Goal: Transaction & Acquisition: Purchase product/service

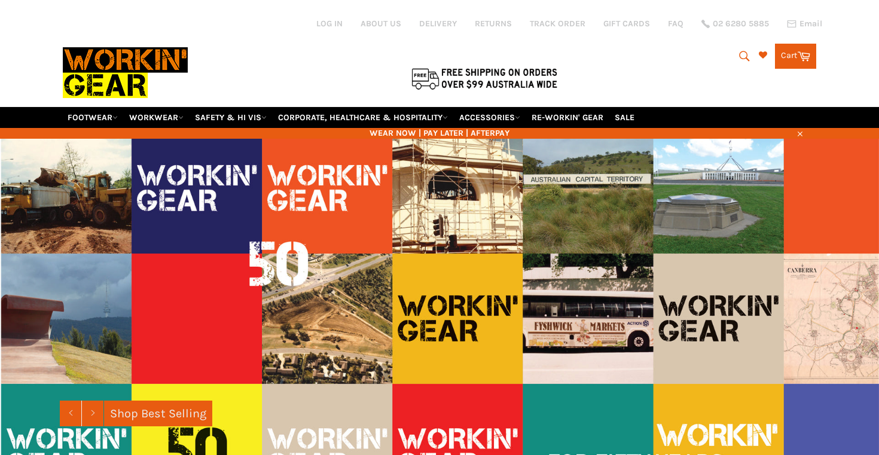
click at [368, 54] on div at bounding box center [314, 53] width 502 height 106
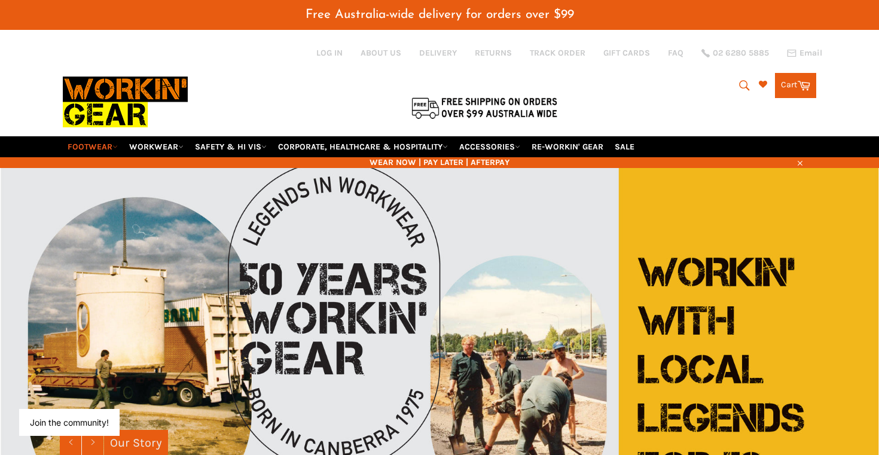
click at [104, 136] on link "FOOTWEAR" at bounding box center [93, 146] width 60 height 21
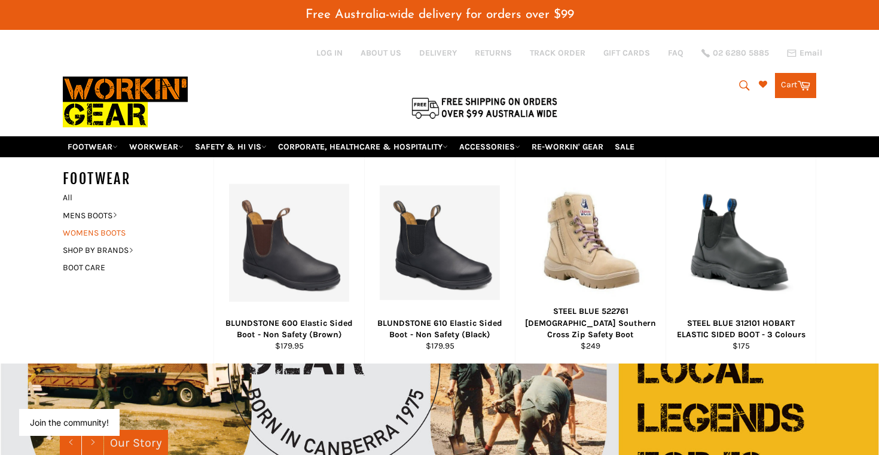
click at [94, 224] on link "WOMENS BOOTS" at bounding box center [129, 232] width 145 height 17
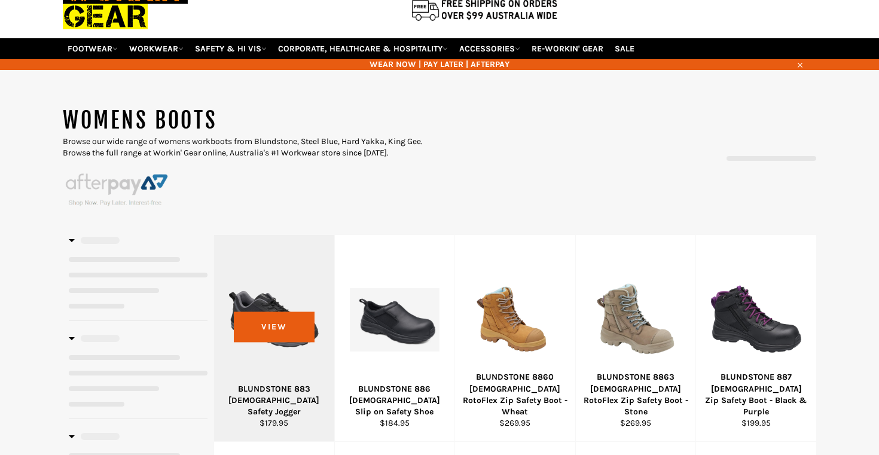
select select "**********"
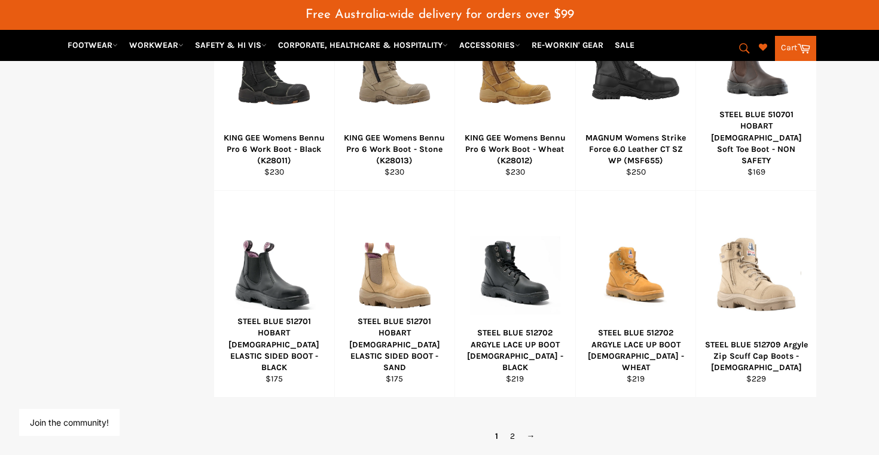
scroll to position [763, 0]
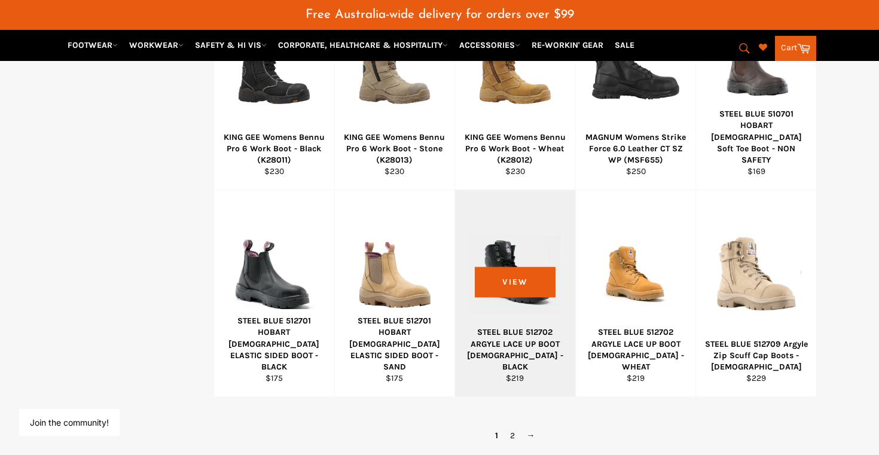
click at [513, 301] on div "View" at bounding box center [515, 293] width 120 height 206
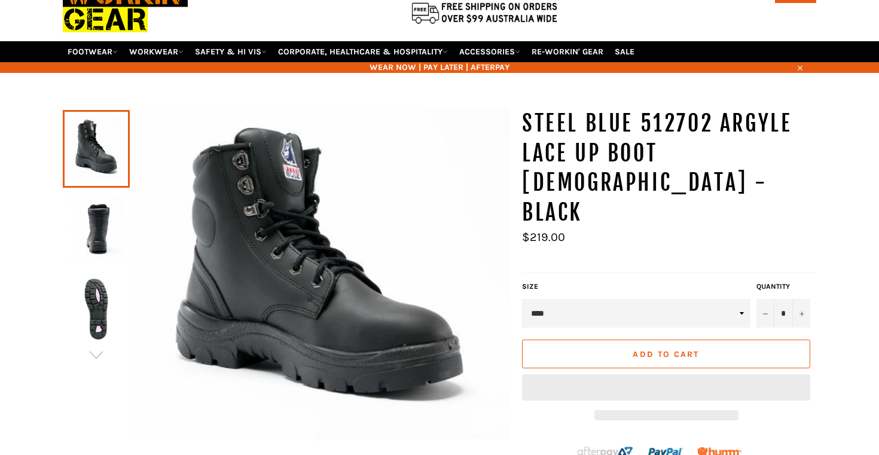
scroll to position [69, 0]
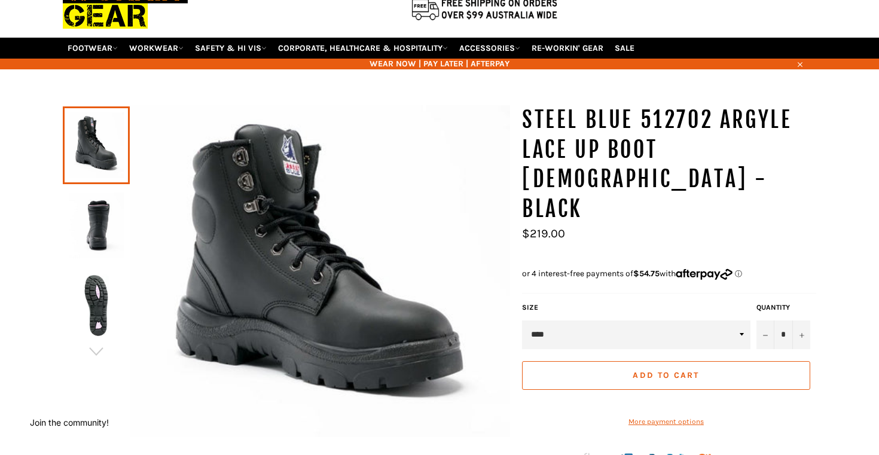
select select "******"
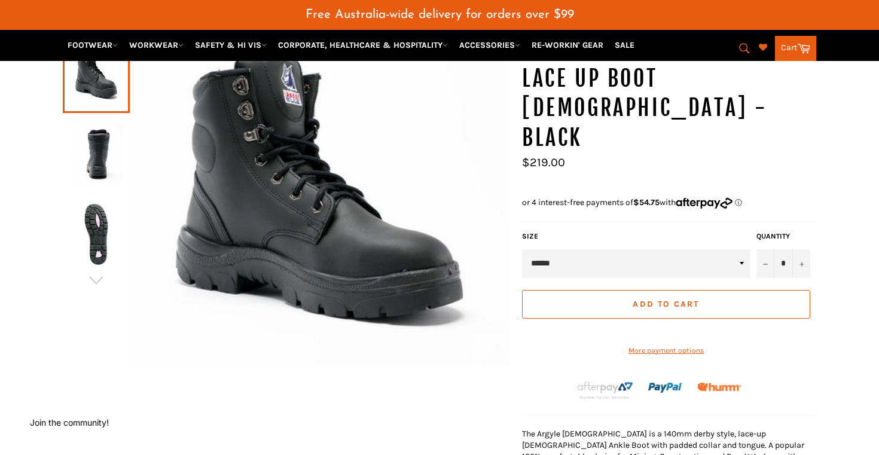
scroll to position [166, 0]
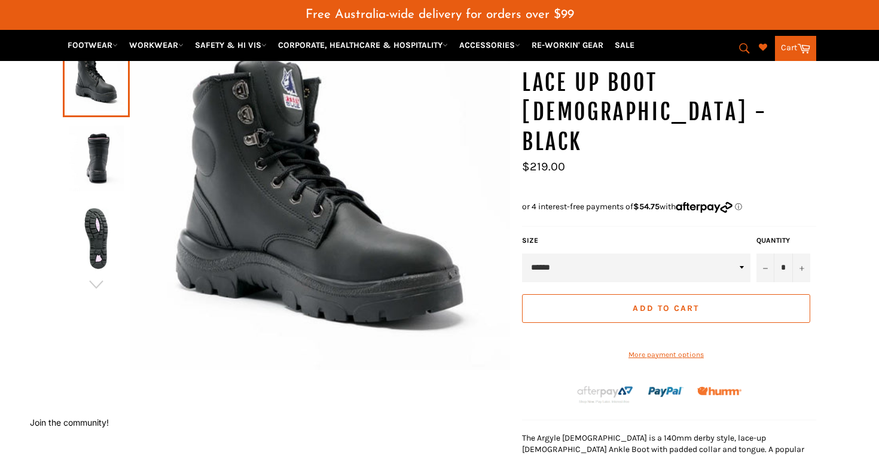
click at [109, 143] on img at bounding box center [96, 159] width 55 height 66
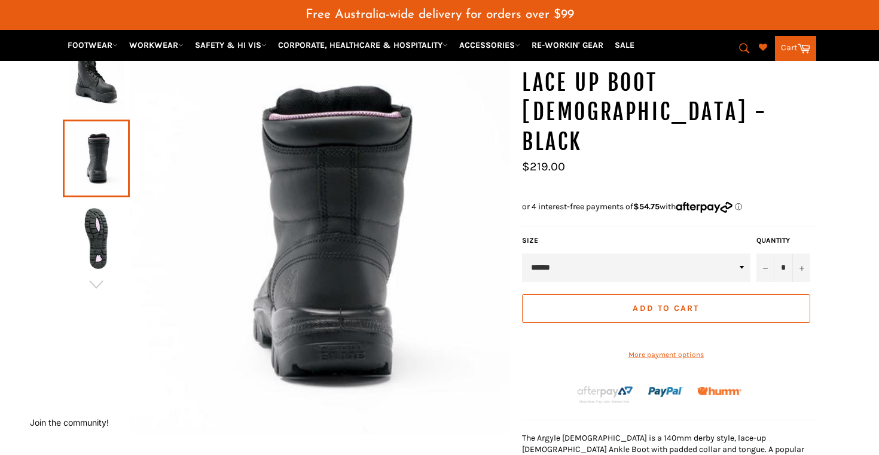
click at [91, 230] on img at bounding box center [96, 239] width 55 height 66
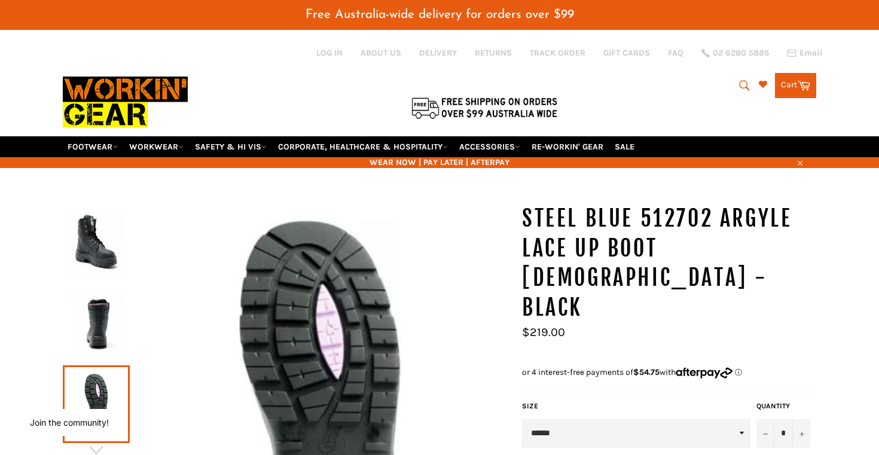
scroll to position [0, 0]
click at [88, 211] on img at bounding box center [96, 244] width 55 height 66
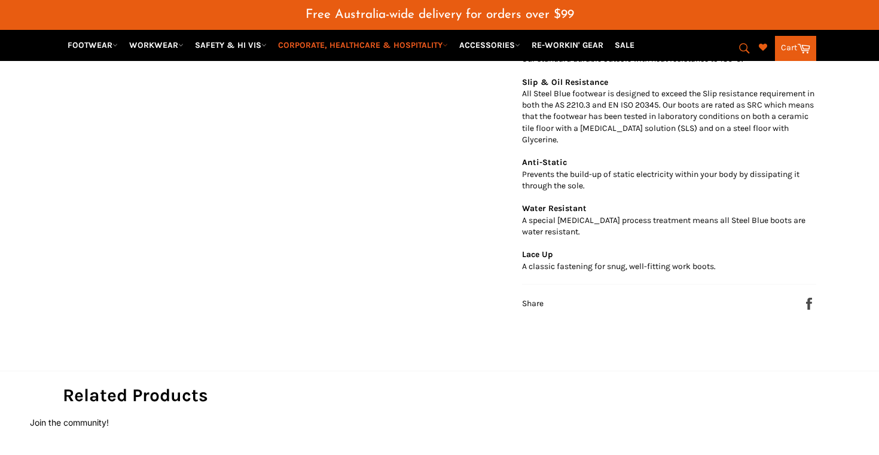
scroll to position [747, 0]
